Goal: Information Seeking & Learning: Learn about a topic

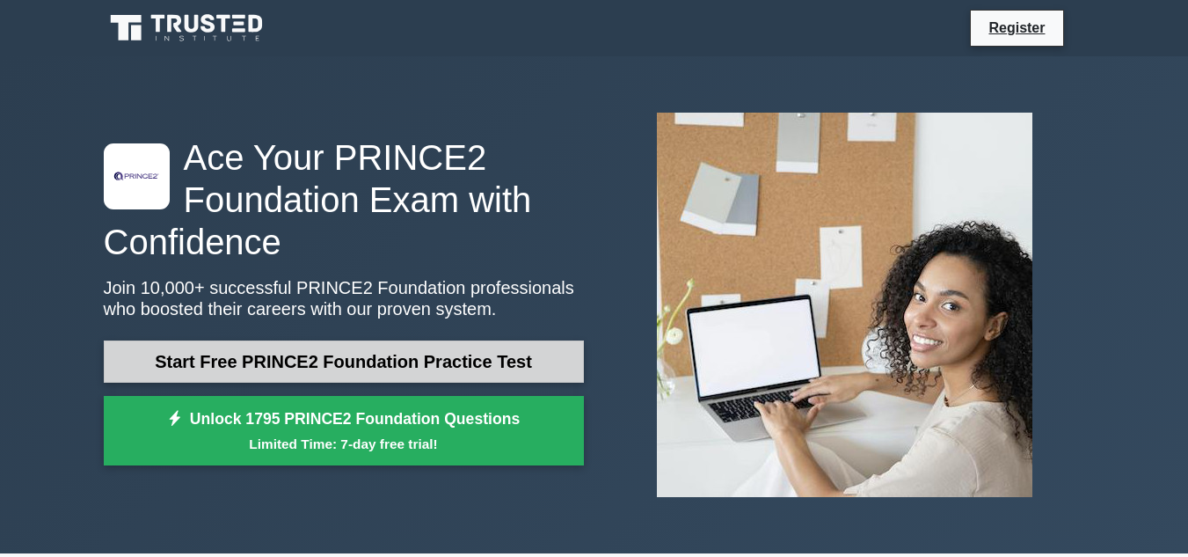
click at [291, 347] on link "Start Free PRINCE2 Foundation Practice Test" at bounding box center [344, 361] width 480 height 42
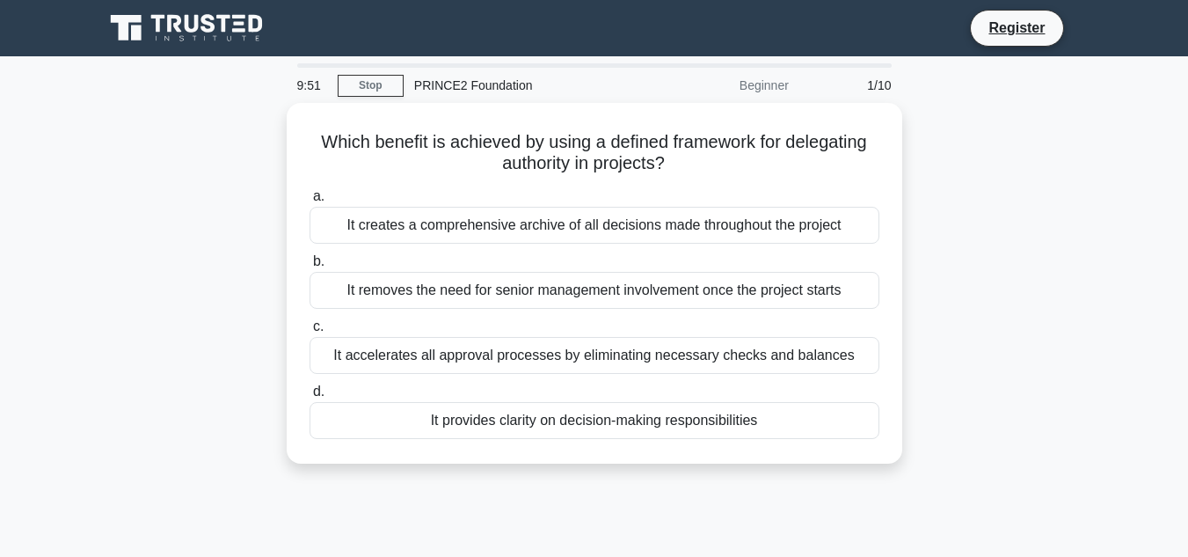
click at [141, 341] on div "Which benefit is achieved by using a defined framework for delegating authority…" at bounding box center [594, 294] width 1003 height 382
click at [128, 354] on div "Which benefit is achieved by using a defined framework for delegating authority…" at bounding box center [594, 294] width 1003 height 382
click at [144, 397] on div "Which benefit is achieved by using a defined framework for delegating authority…" at bounding box center [594, 294] width 1003 height 382
click at [143, 401] on div "Which benefit is achieved by using a defined framework for delegating authority…" at bounding box center [594, 294] width 1003 height 382
click at [155, 464] on div "Which benefit is achieved by using a defined framework for delegating authority…" at bounding box center [594, 294] width 1003 height 382
